Goal: Check status: Check status

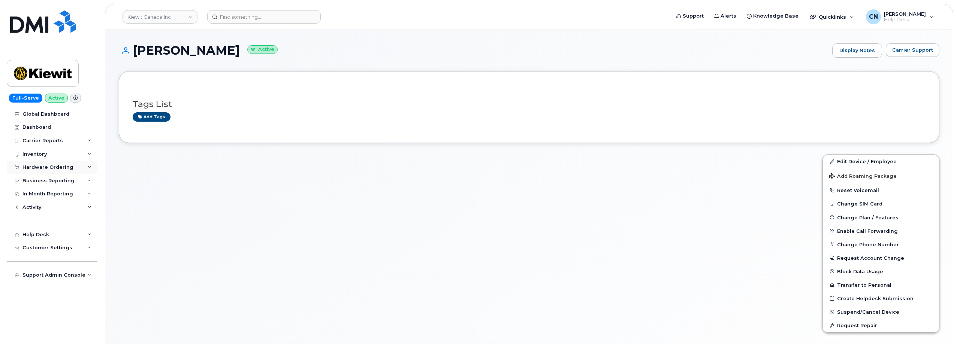
click at [43, 165] on div "Hardware Ordering" at bounding box center [47, 167] width 51 height 6
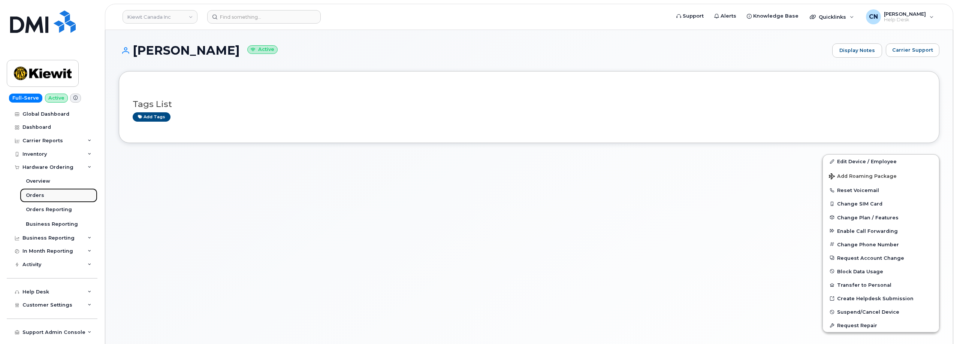
click at [33, 193] on div "Orders" at bounding box center [35, 195] width 18 height 7
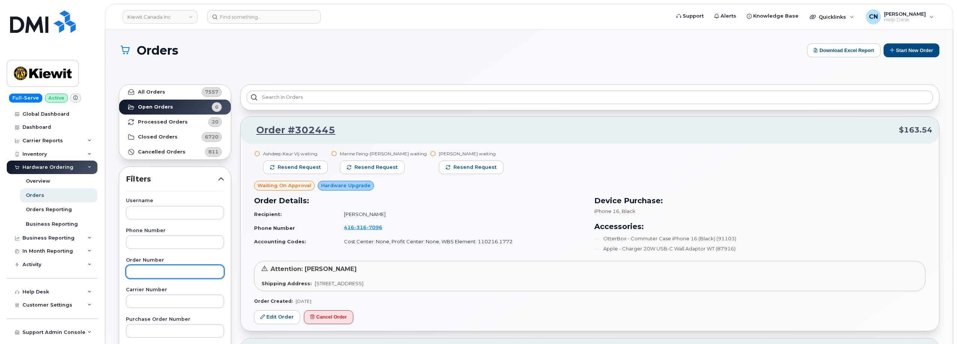
click at [148, 267] on input "text" at bounding box center [175, 271] width 98 height 13
paste input "301944"
type input "301944"
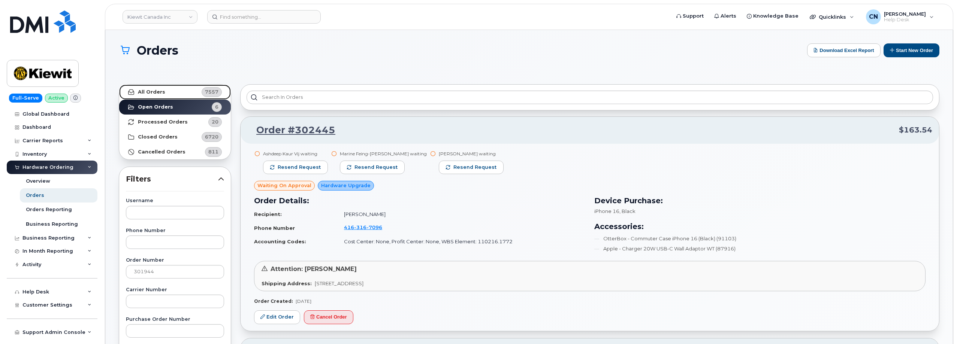
click at [154, 97] on link "All Orders 7557" at bounding box center [175, 92] width 112 height 15
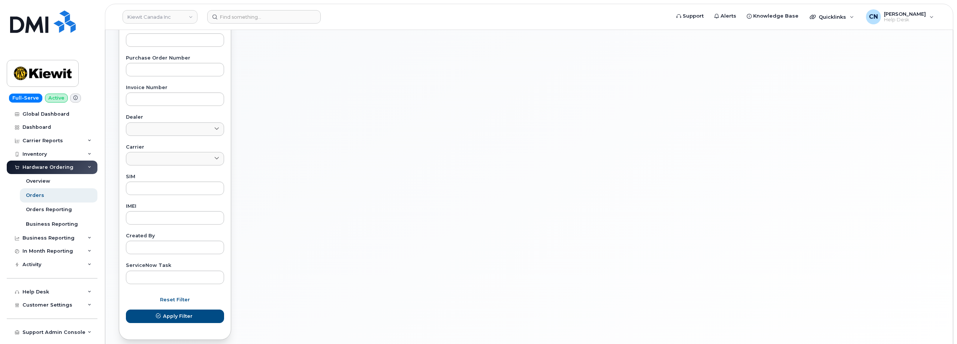
scroll to position [295, 0]
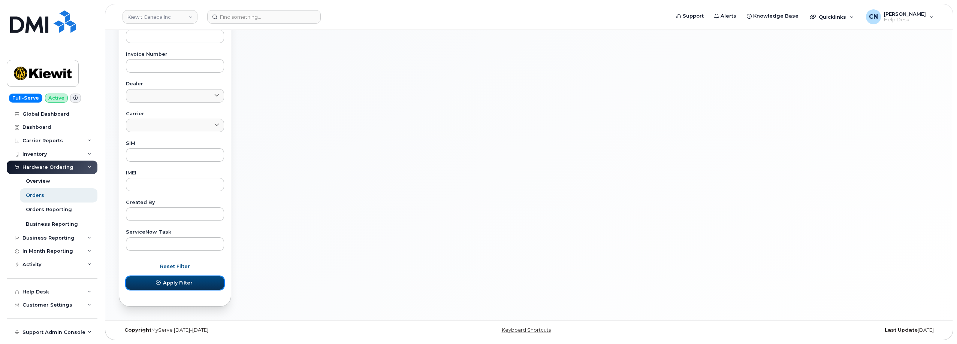
click at [179, 285] on span "Apply Filter" at bounding box center [178, 282] width 30 height 7
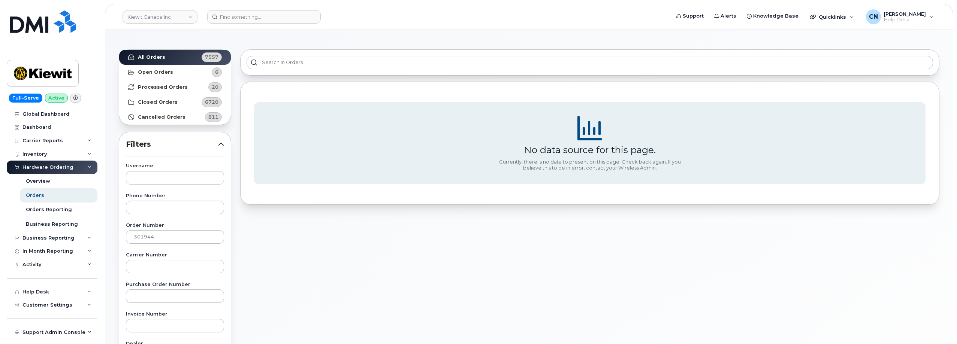
scroll to position [262, 0]
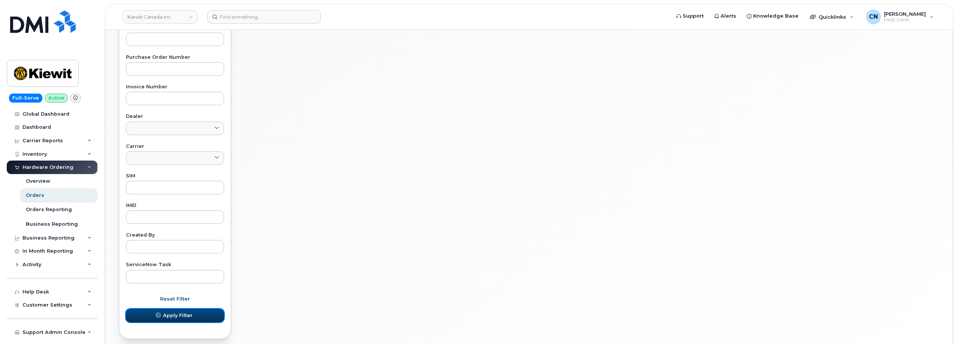
click at [168, 321] on button "Apply Filter" at bounding box center [175, 315] width 98 height 13
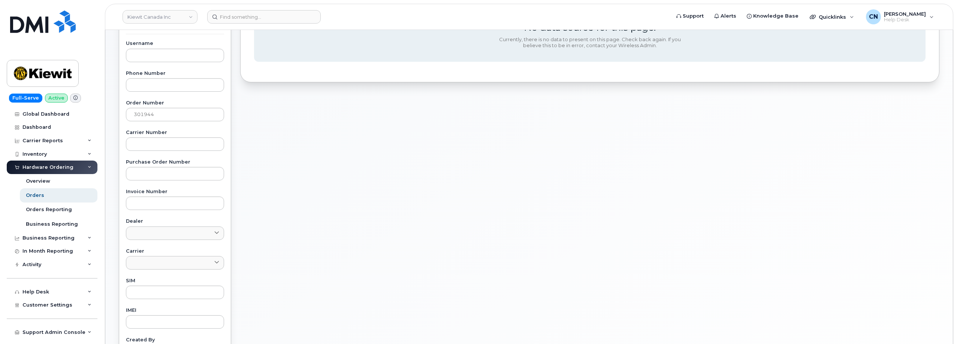
scroll to position [37, 0]
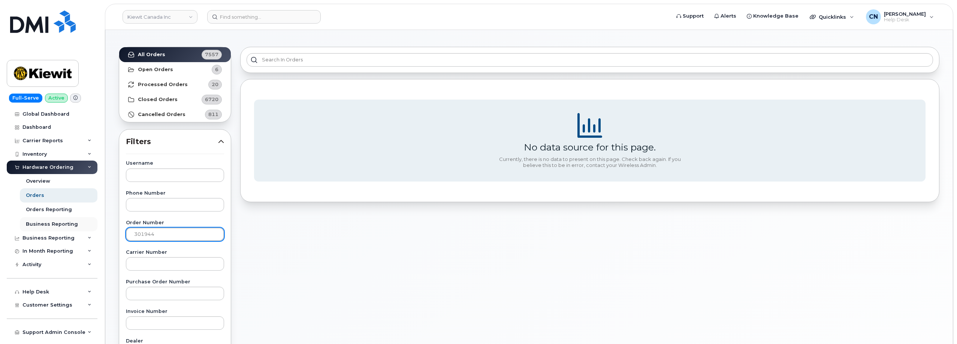
drag, startPoint x: 167, startPoint y: 229, endPoint x: 36, endPoint y: 225, distance: 131.2
click at [105, 225] on div "Kiewit Canada Inc Support Alerts Knowledge Base Quicklinks Suspend / Cancel Dev…" at bounding box center [528, 285] width 847 height 585
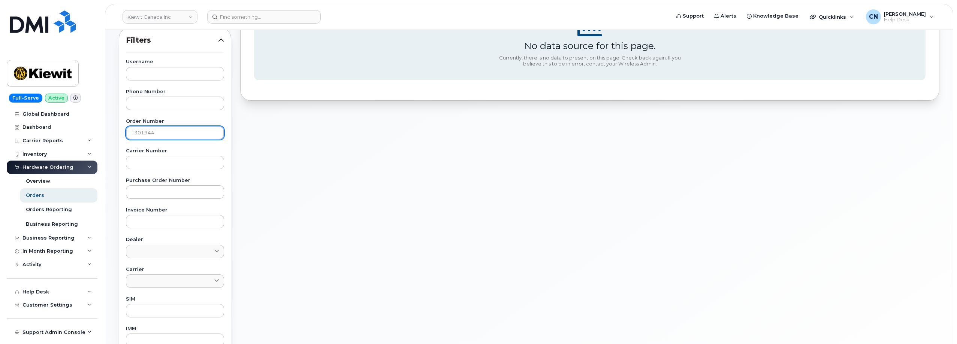
scroll to position [262, 0]
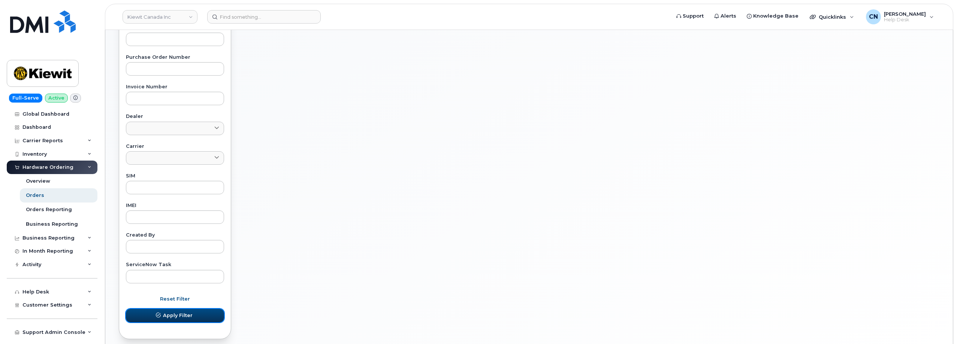
click at [151, 311] on button "Apply Filter" at bounding box center [175, 315] width 98 height 13
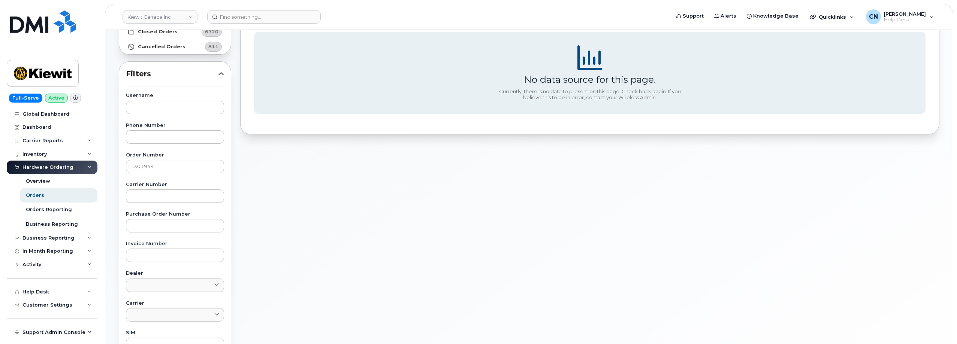
scroll to position [0, 0]
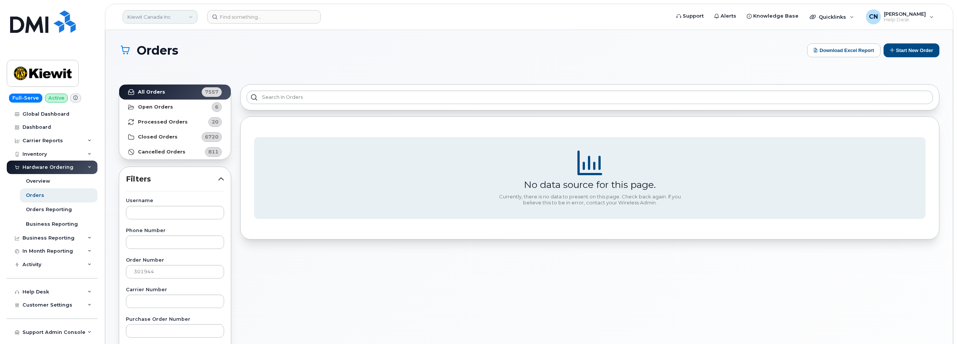
click at [173, 14] on link "Kiewit Canada Inc" at bounding box center [160, 16] width 75 height 13
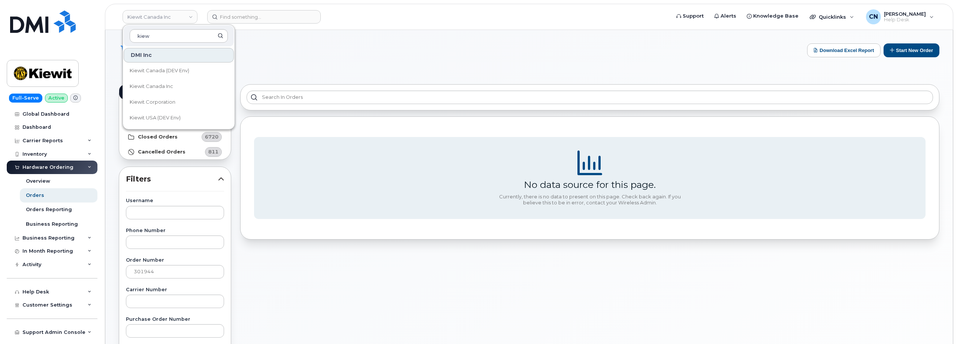
type input "kiew"
click at [160, 111] on link "Kiewit USA (DEV Env)" at bounding box center [179, 118] width 110 height 15
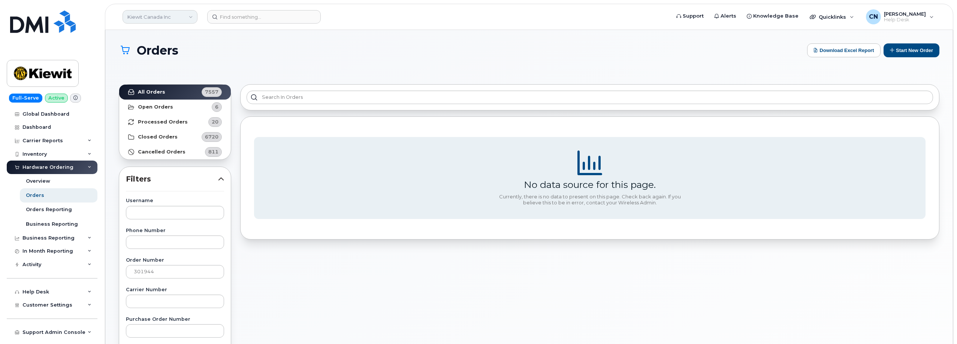
click at [174, 16] on link "Kiewit Canada Inc" at bounding box center [160, 16] width 75 height 13
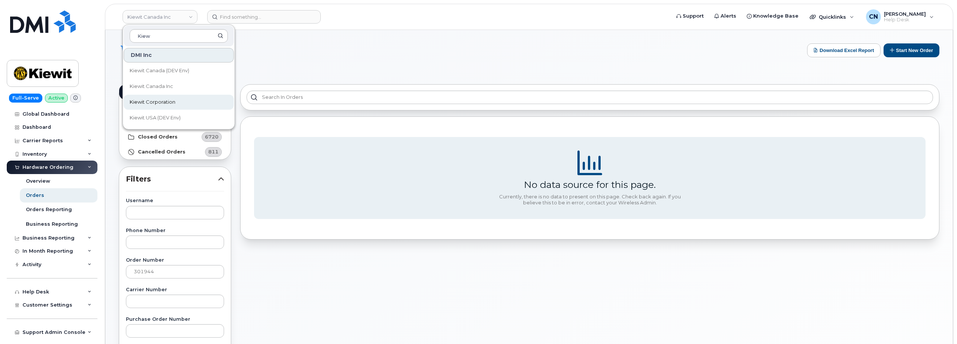
type input "Kiew"
click at [156, 100] on span "Kiewit Corporation" at bounding box center [153, 102] width 46 height 7
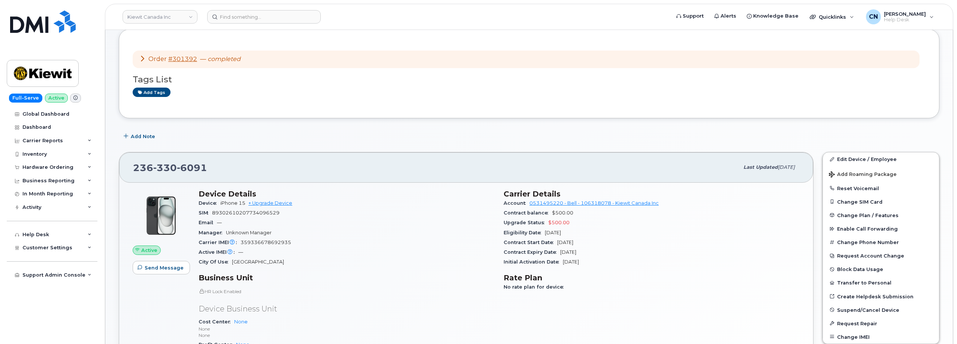
scroll to position [15, 0]
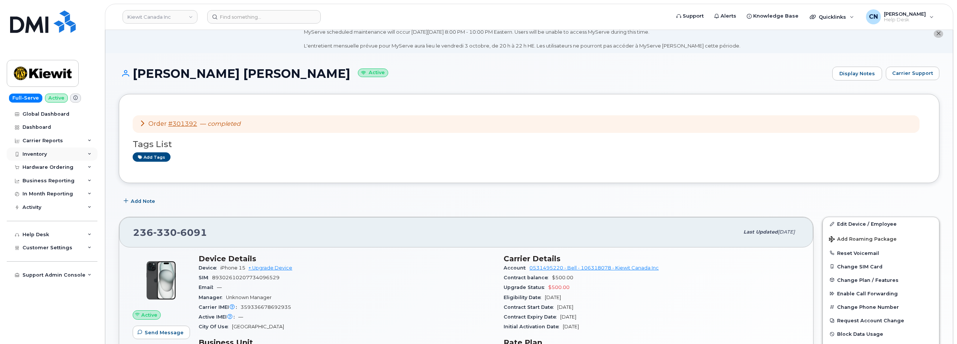
click at [43, 158] on div "Inventory" at bounding box center [52, 154] width 91 height 13
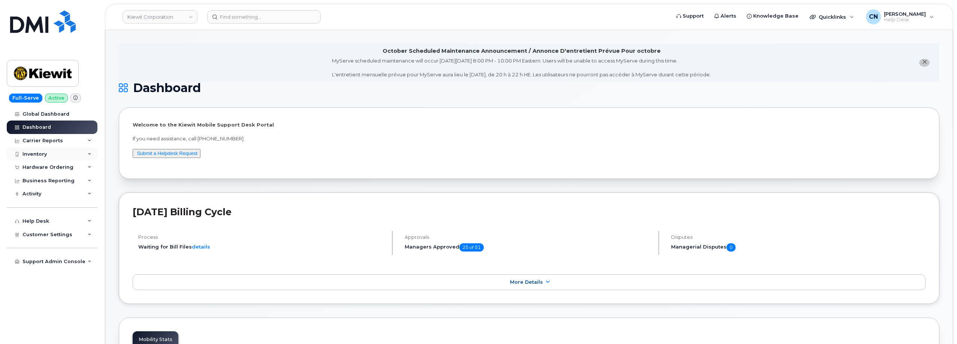
click at [53, 156] on div "Inventory" at bounding box center [52, 154] width 91 height 13
click at [37, 152] on div "Inventory" at bounding box center [34, 154] width 24 height 6
click at [47, 166] on div "Hardware Ordering" at bounding box center [47, 167] width 51 height 6
click at [37, 197] on div "Orders" at bounding box center [35, 195] width 18 height 7
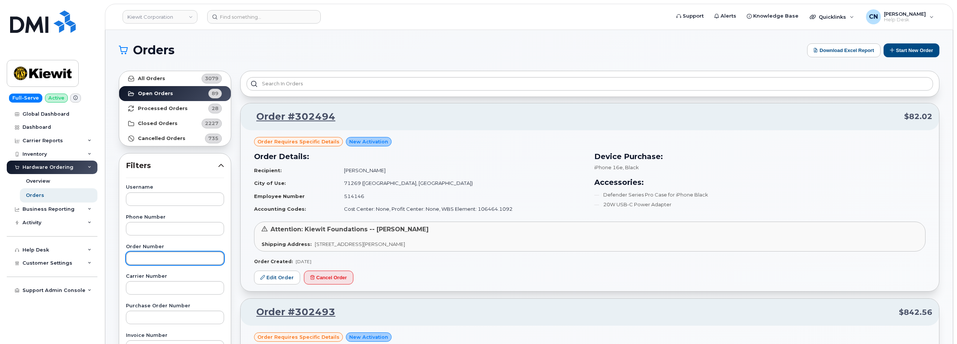
click at [153, 252] on input "text" at bounding box center [175, 258] width 98 height 13
paste input "301944"
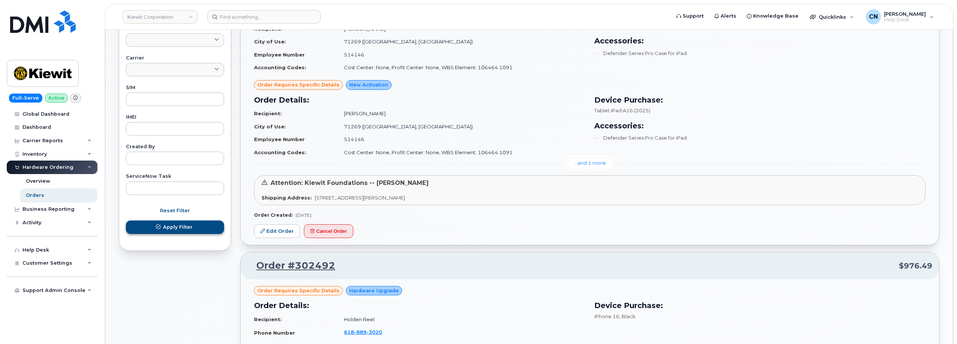
type input "301944"
click at [175, 230] on span "Apply Filter" at bounding box center [178, 227] width 30 height 7
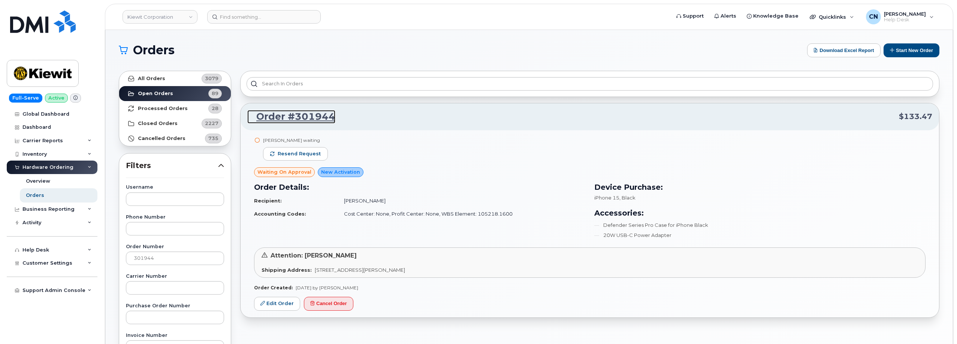
click at [290, 117] on link "Order #301944" at bounding box center [291, 116] width 88 height 13
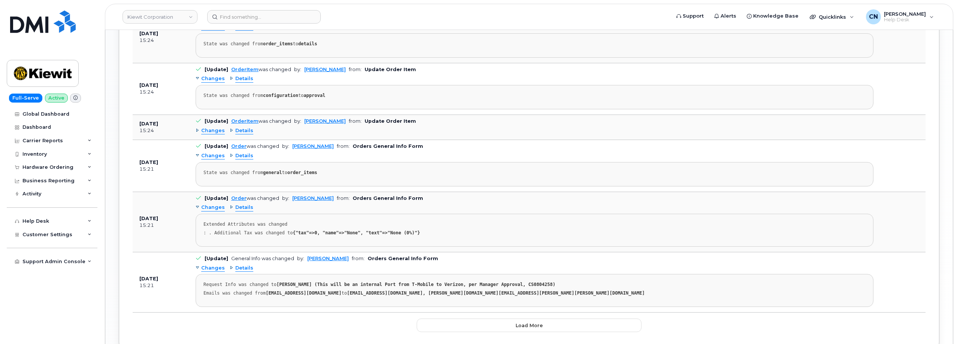
scroll to position [1012, 0]
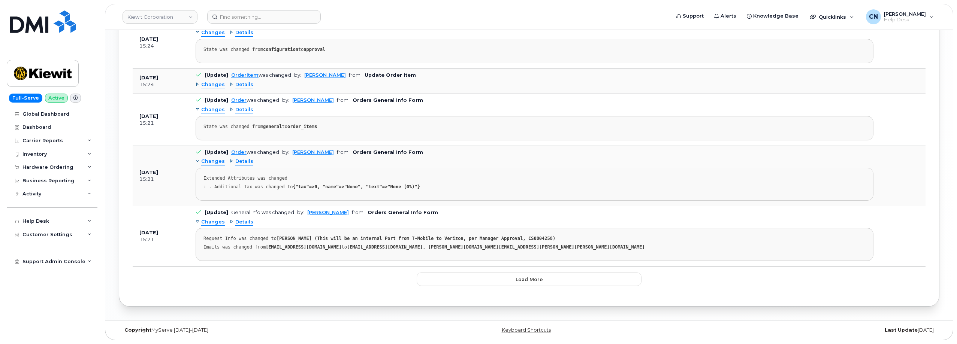
click at [239, 224] on span "Details" at bounding box center [244, 222] width 18 height 7
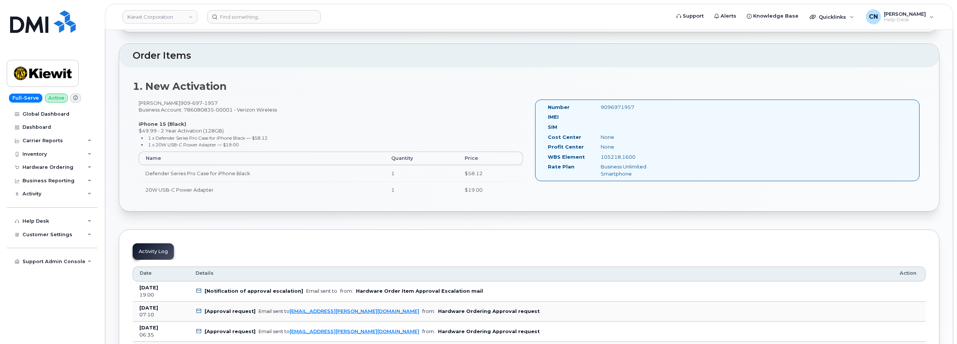
scroll to position [151, 0]
